Goal: Task Accomplishment & Management: Use online tool/utility

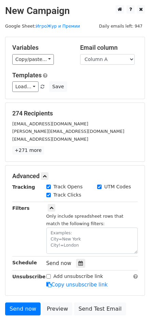
scroll to position [27, 0]
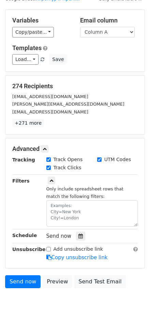
click at [50, 248] on input "Add unsubscribe link" at bounding box center [48, 249] width 4 height 4
checkbox input "true"
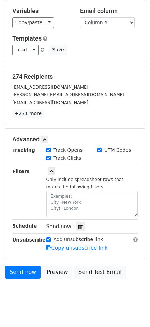
scroll to position [45, 0]
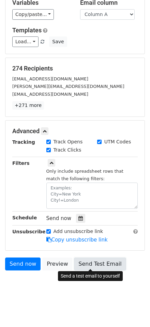
click at [95, 263] on link "Send Test Email" at bounding box center [100, 264] width 52 height 13
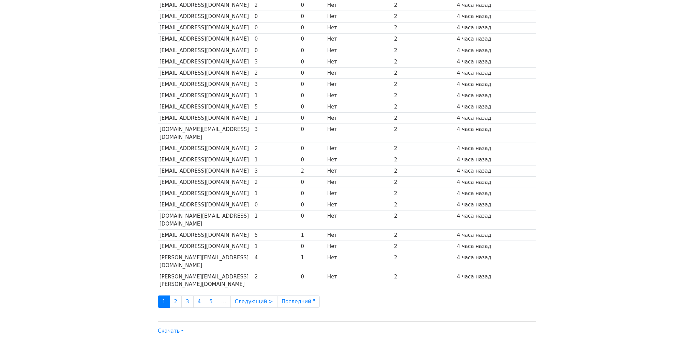
scroll to position [206, 0]
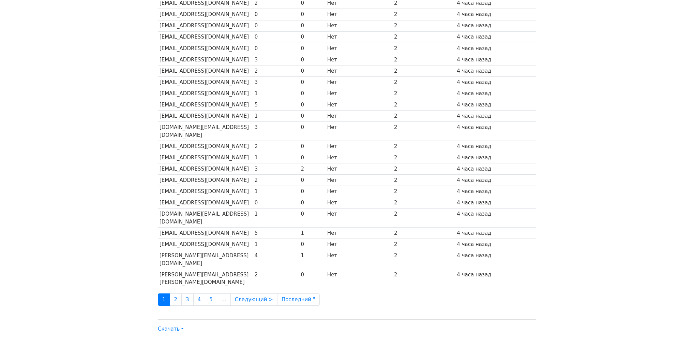
click at [218, 293] on li "…" at bounding box center [224, 299] width 14 height 13
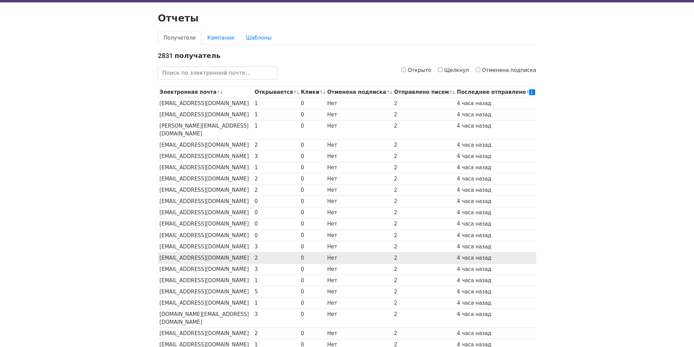
scroll to position [0, 0]
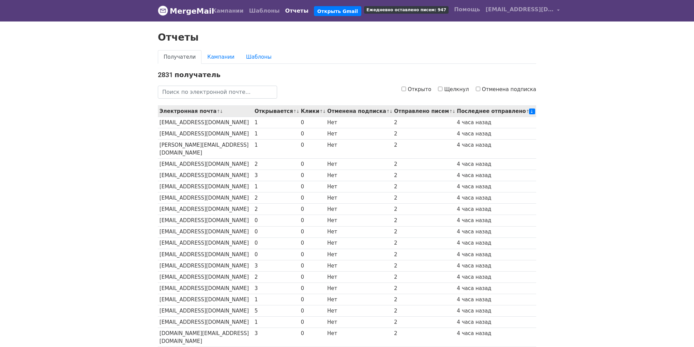
click at [300, 110] on font "↓" at bounding box center [298, 111] width 4 height 5
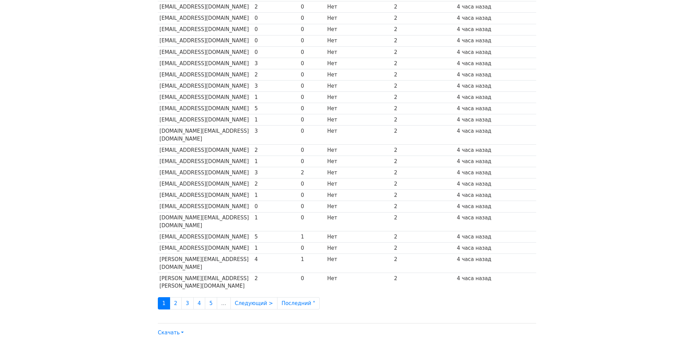
scroll to position [206, 0]
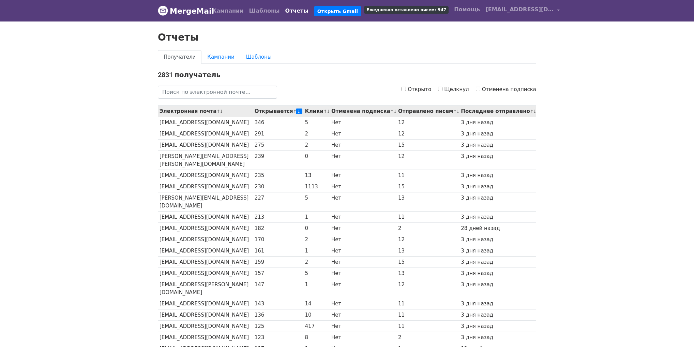
click at [296, 111] on font "↑" at bounding box center [295, 111] width 4 height 5
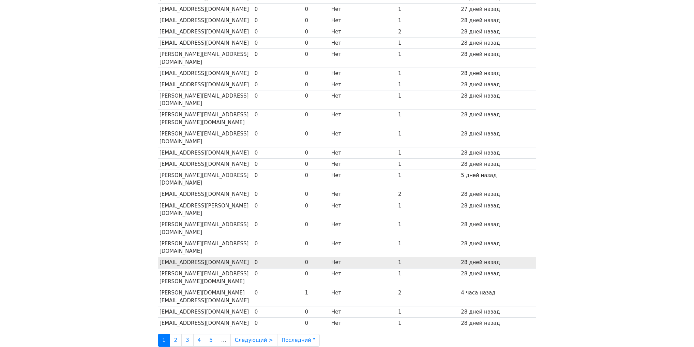
scroll to position [206, 0]
